Goal: Transaction & Acquisition: Purchase product/service

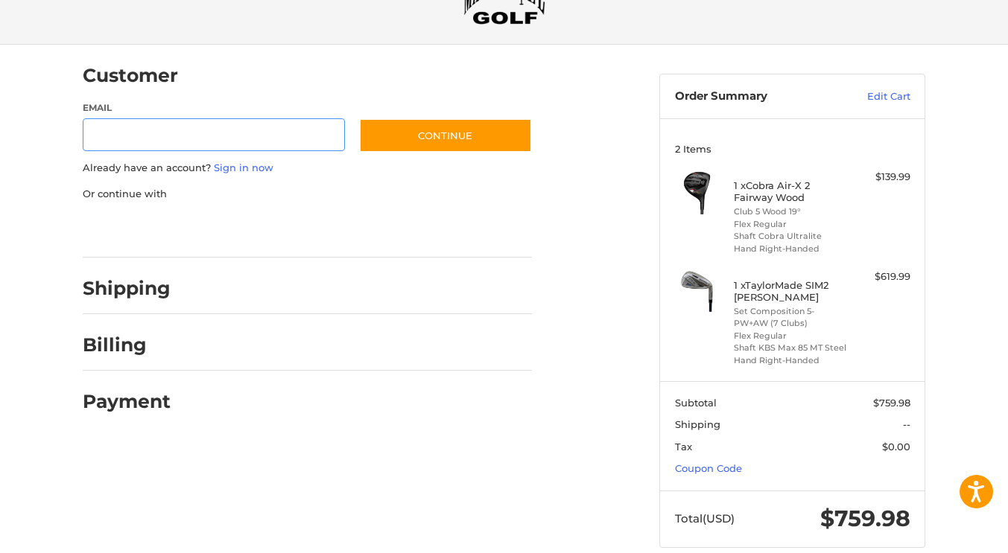
scroll to position [98, 0]
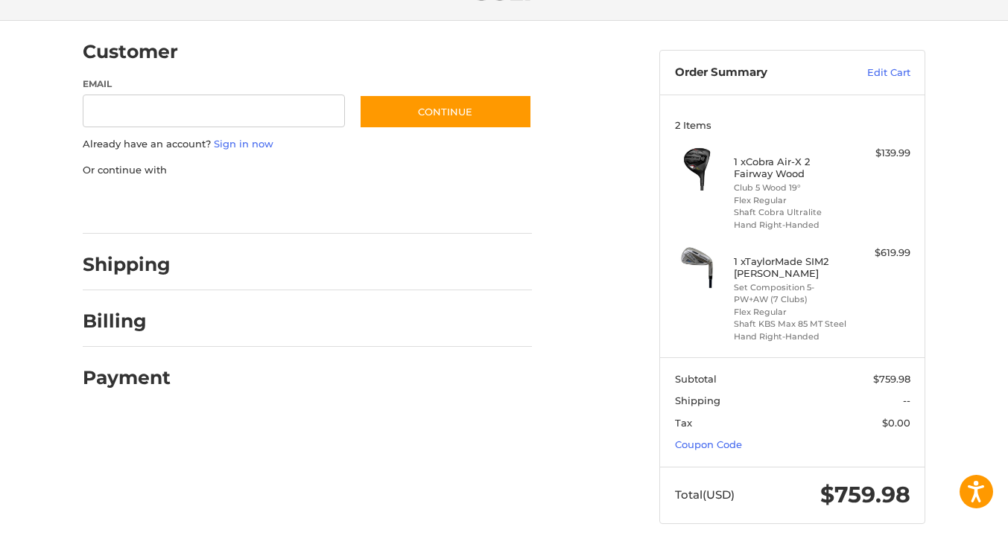
click at [728, 451] on section "Subtotal $759.98 Shipping -- Tax $0.00 Coupon Code" at bounding box center [792, 412] width 264 height 109
click at [727, 448] on link "Coupon Code" at bounding box center [708, 445] width 67 height 12
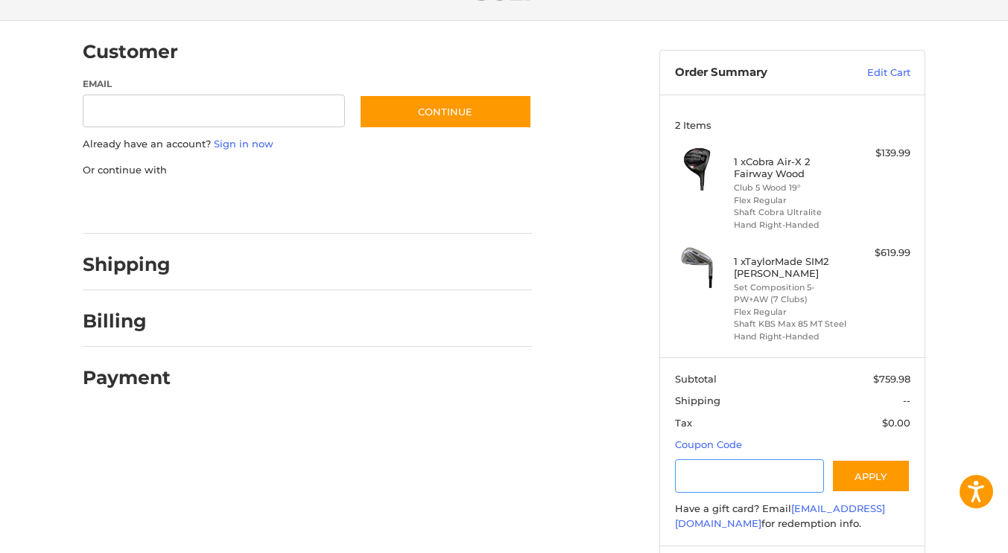
click at [714, 474] on input "Gift Certificate or Coupon Code" at bounding box center [750, 477] width 150 height 34
type input "********"
click at [868, 469] on button "Apply" at bounding box center [870, 477] width 79 height 34
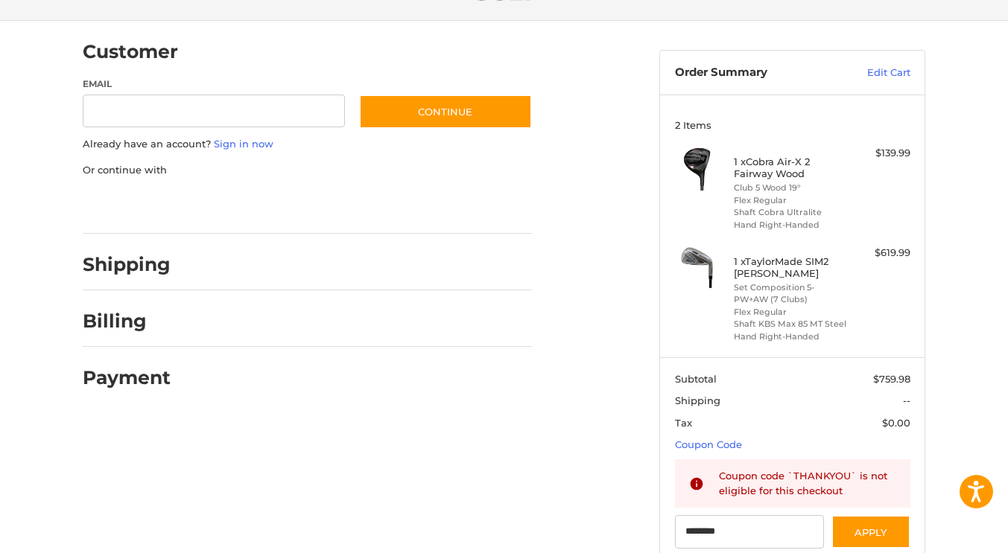
scroll to position [0, 0]
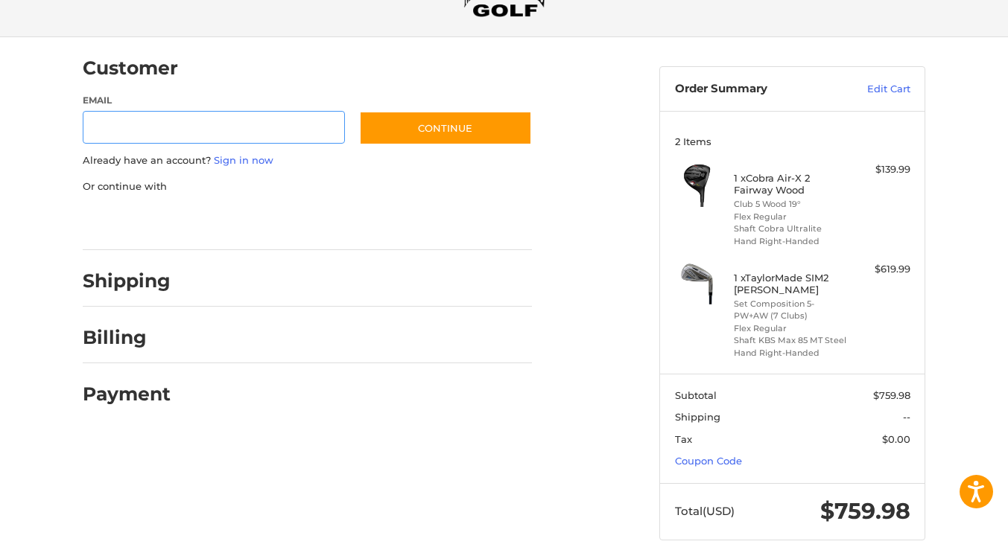
scroll to position [98, 0]
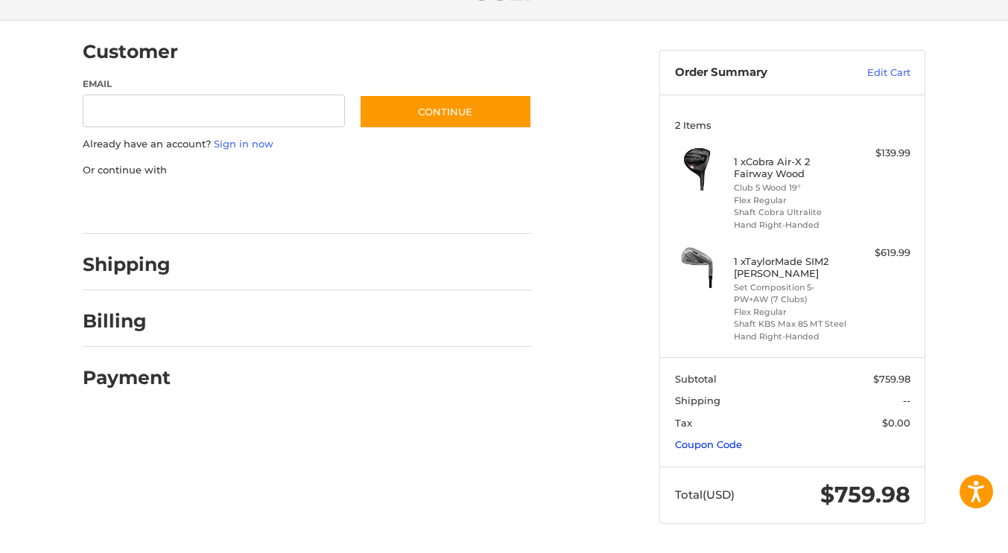
click at [719, 440] on link "Coupon Code" at bounding box center [708, 445] width 67 height 12
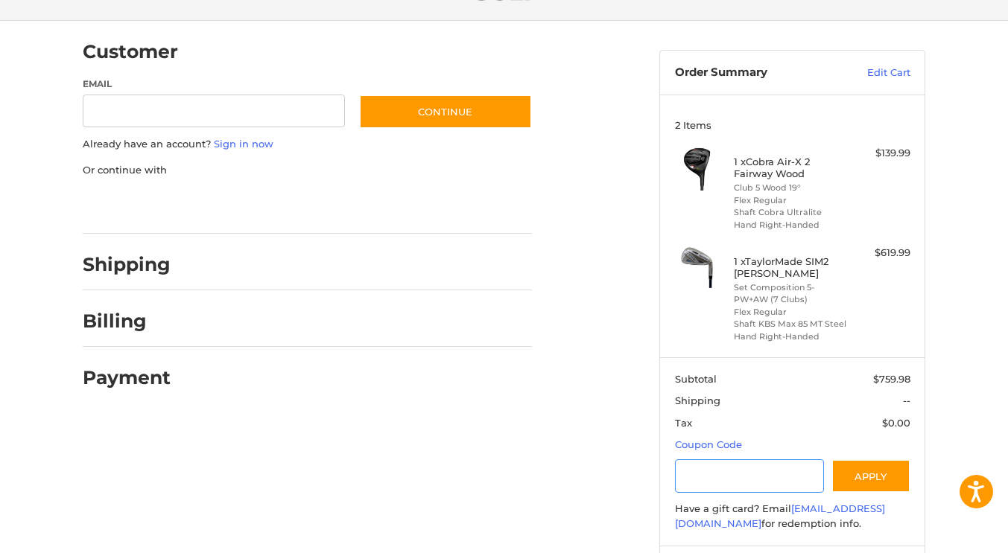
click at [743, 470] on input "Gift Certificate or Coupon Code" at bounding box center [750, 477] width 150 height 34
type input "********"
click at [864, 483] on button "Apply" at bounding box center [870, 477] width 79 height 34
